Goal: Task Accomplishment & Management: Use online tool/utility

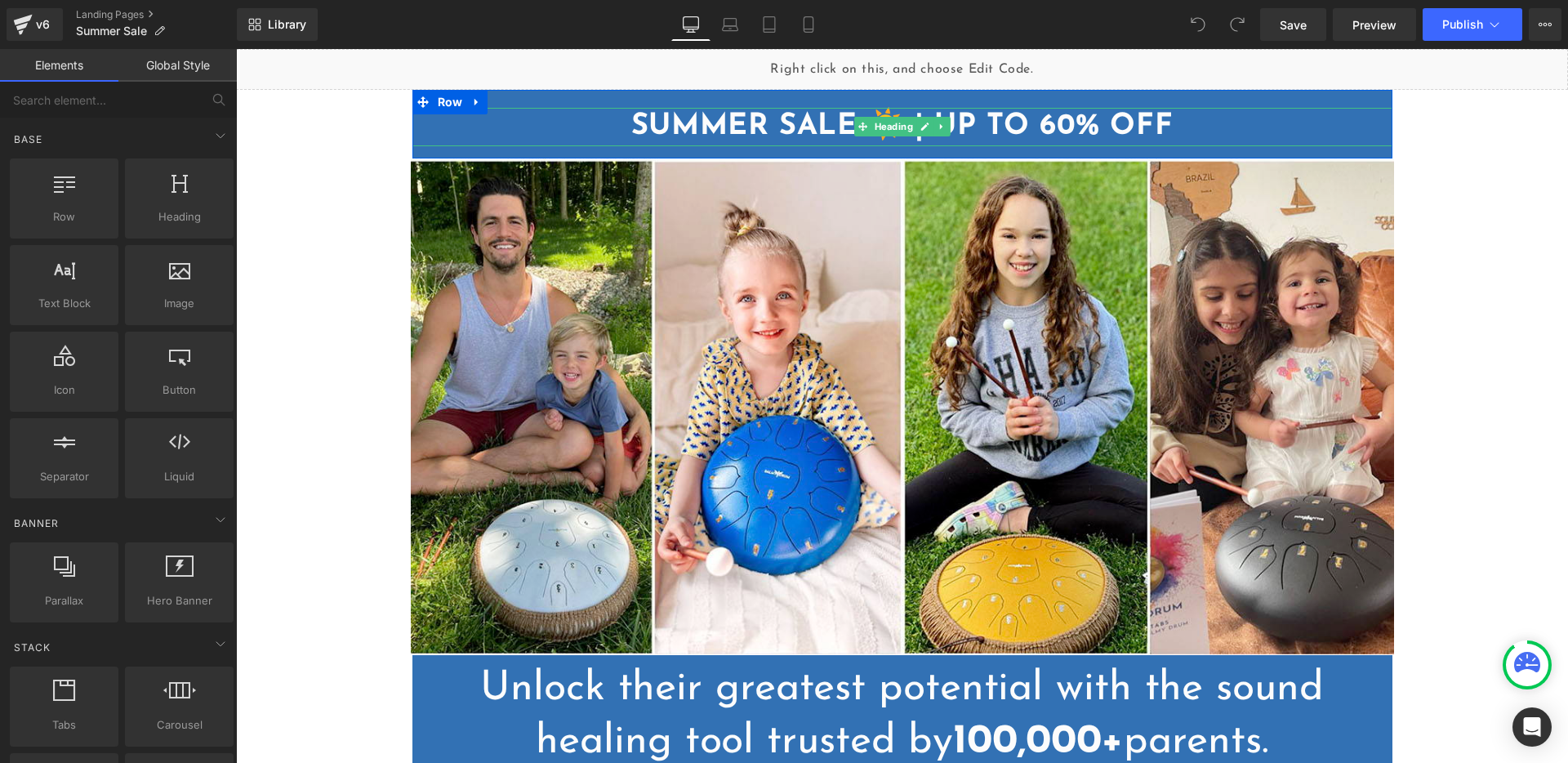
click at [957, 129] on strong "SUMMER SALE ☀️ | UP TO 60% OFF" at bounding box center [901, 127] width 541 height 29
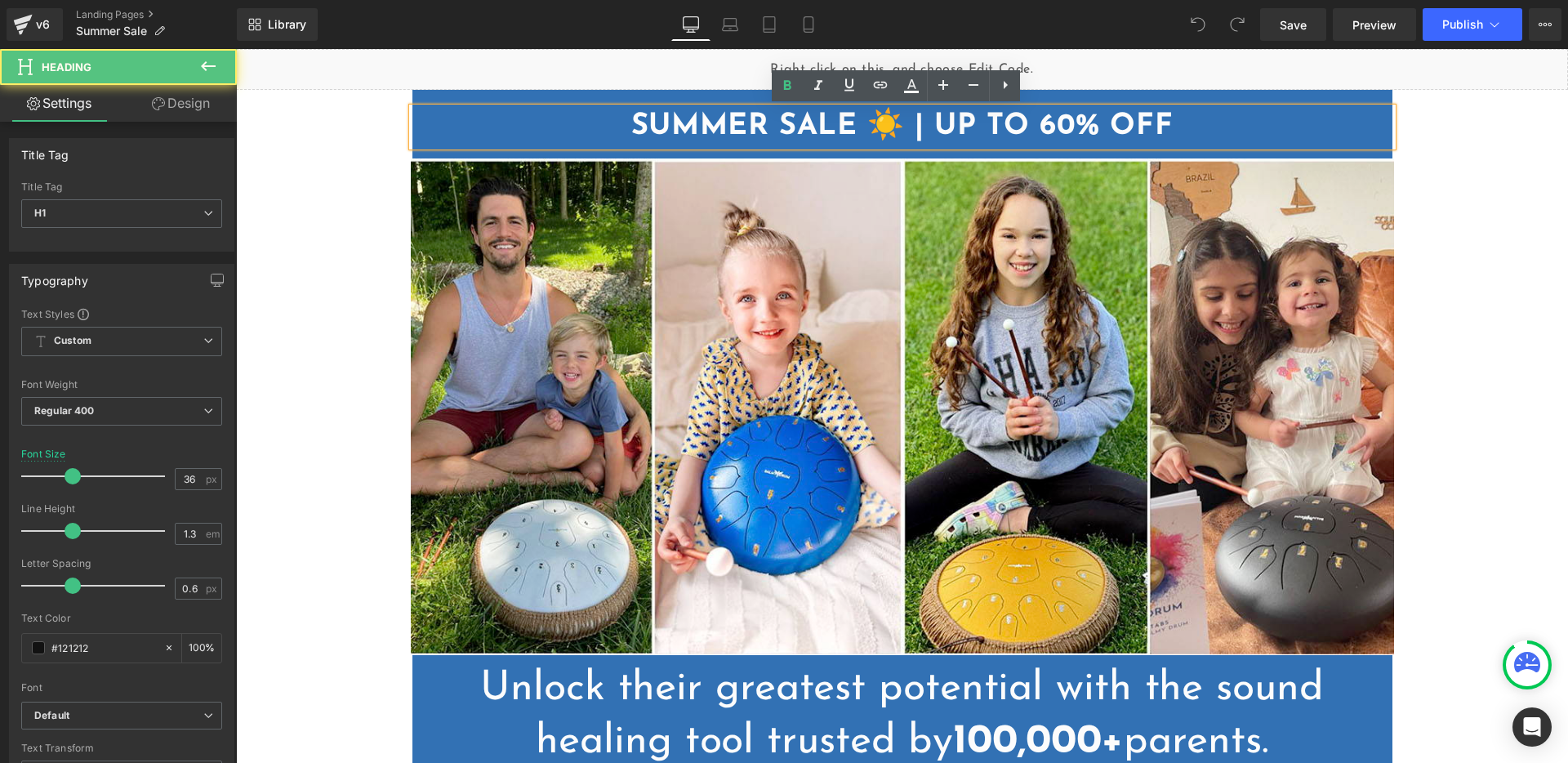
click at [921, 129] on strong "SUMMER SALE ☀️ | UP TO 60% OFF" at bounding box center [901, 127] width 541 height 29
click at [919, 126] on strong "SUMMER SALE ☀️ | UP TO 60% OFF" at bounding box center [901, 127] width 541 height 29
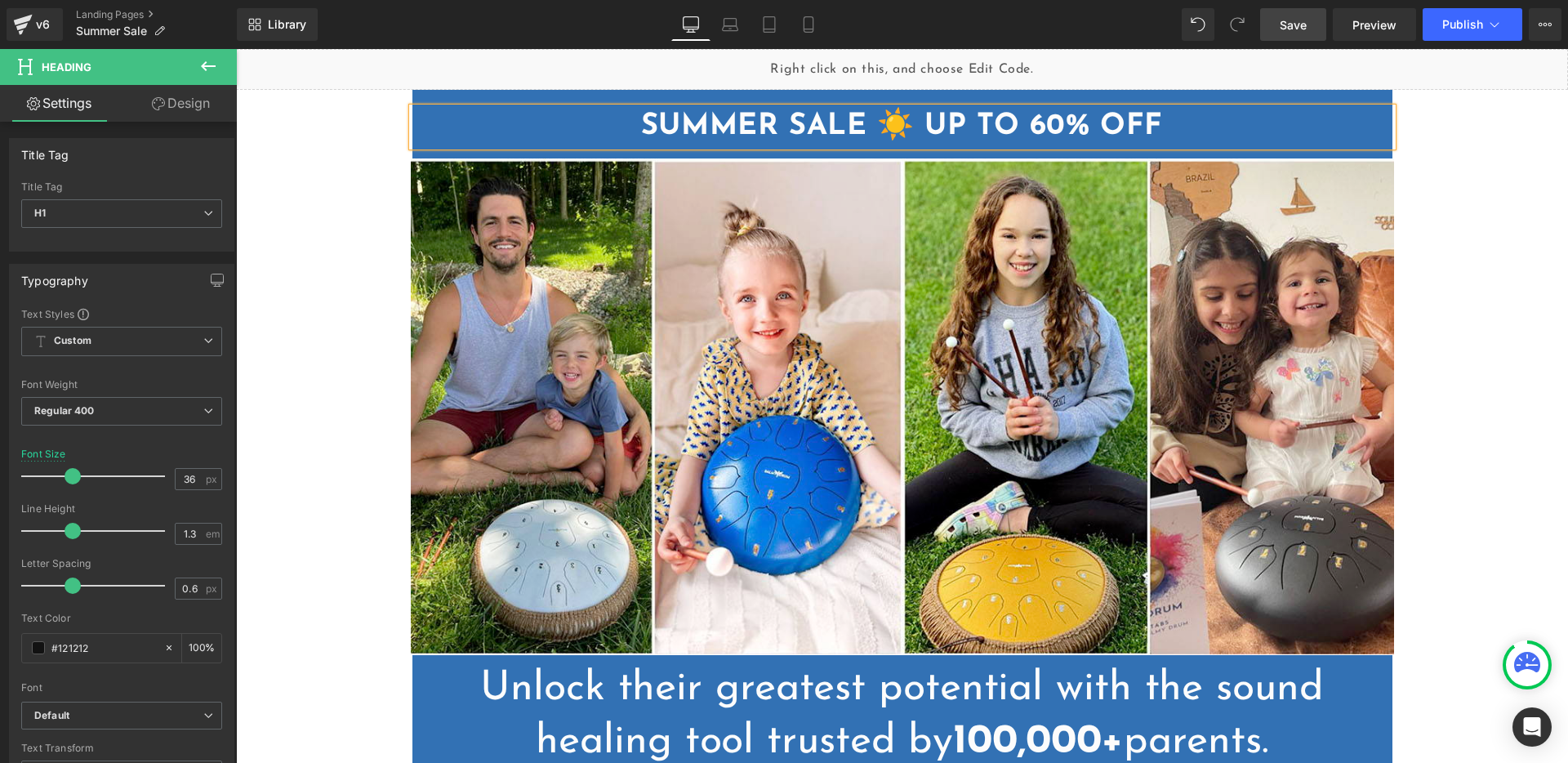
click at [1294, 23] on span "Save" at bounding box center [1294, 25] width 27 height 17
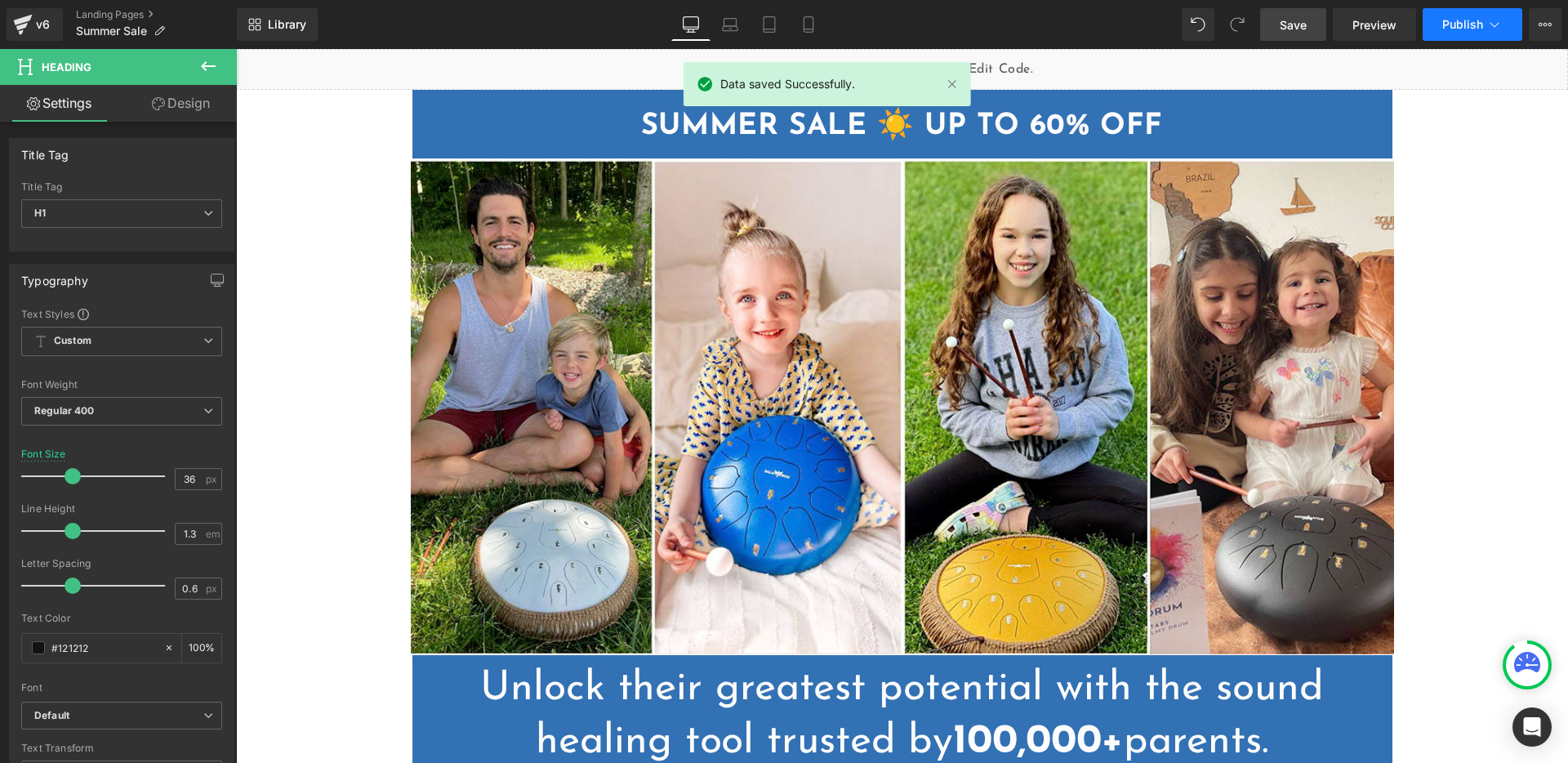
click at [1466, 16] on button "Publish" at bounding box center [1472, 25] width 100 height 33
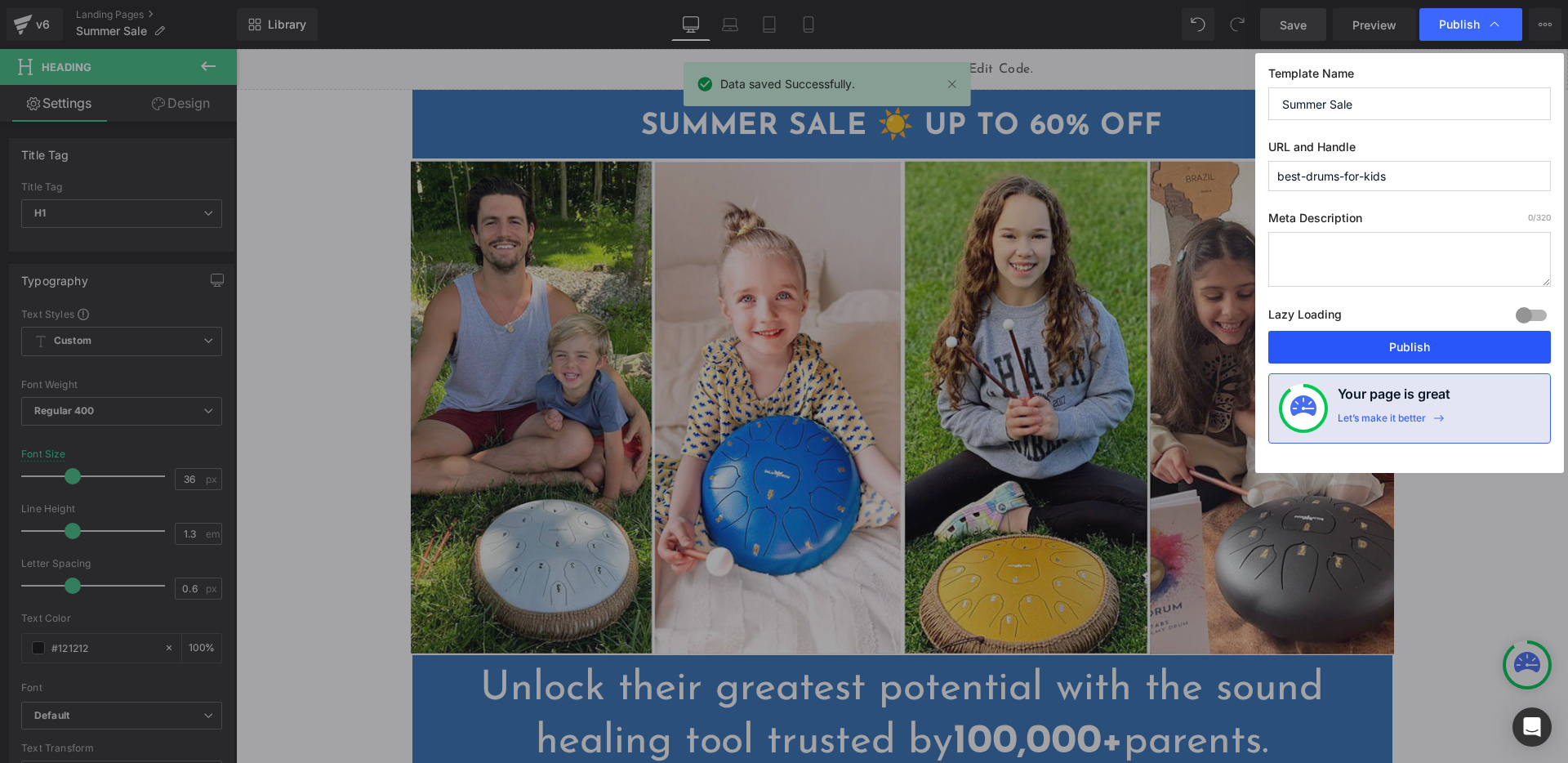
click at [1375, 337] on button "Publish" at bounding box center [1409, 347] width 282 height 33
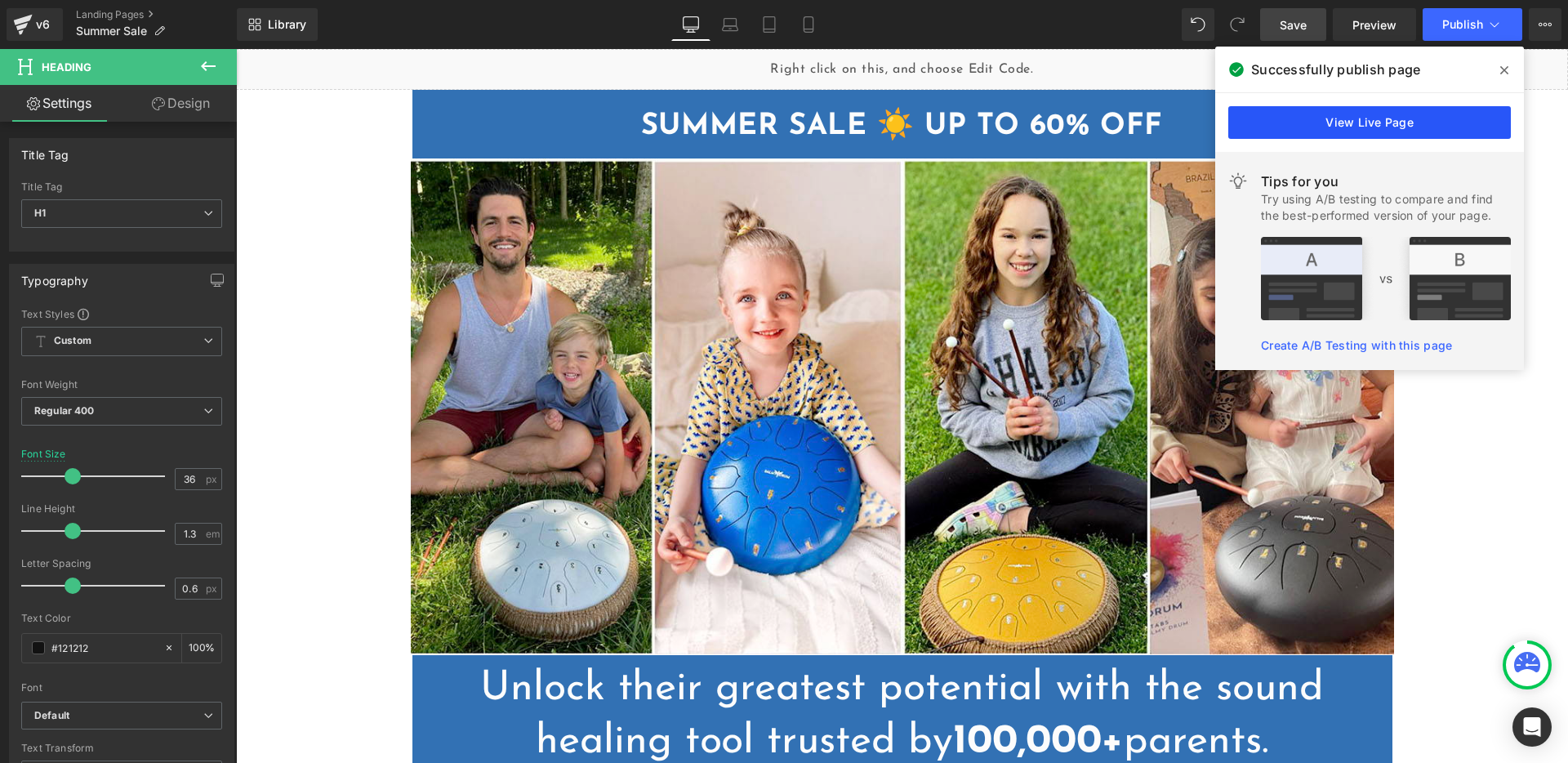
click at [1371, 121] on link "View Live Page" at bounding box center [1370, 122] width 282 height 33
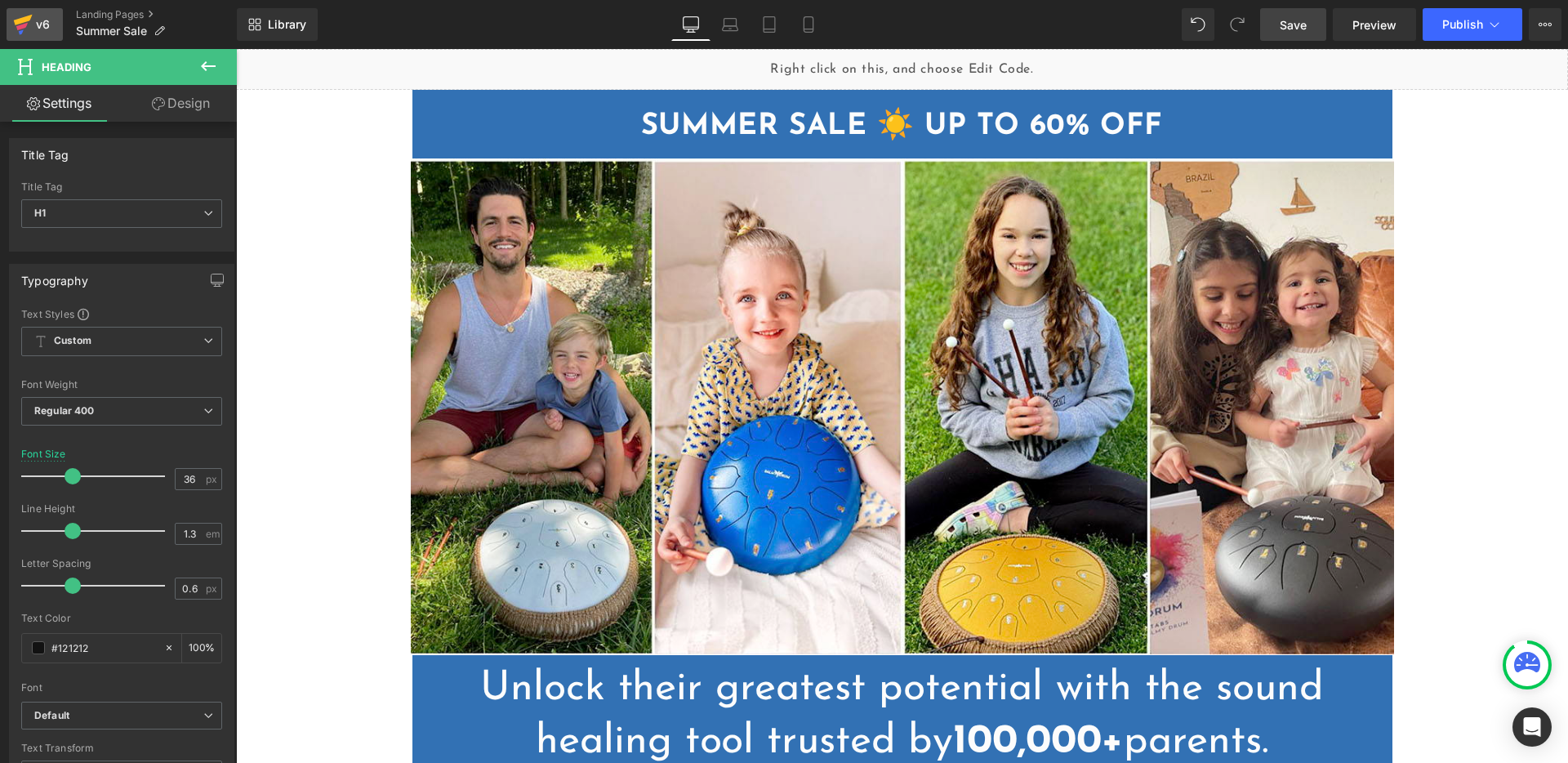
click at [31, 16] on icon at bounding box center [23, 20] width 19 height 10
